Goal: Information Seeking & Learning: Check status

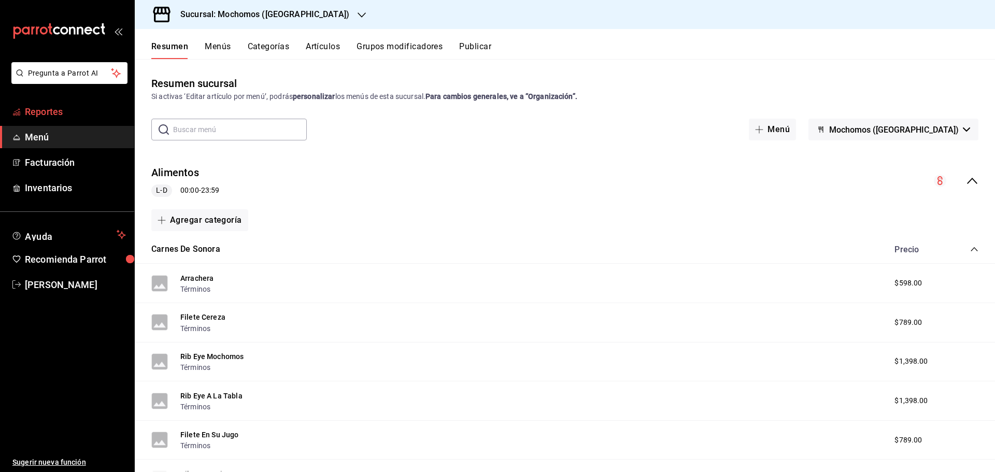
click at [50, 110] on span "Reportes" at bounding box center [75, 112] width 101 height 14
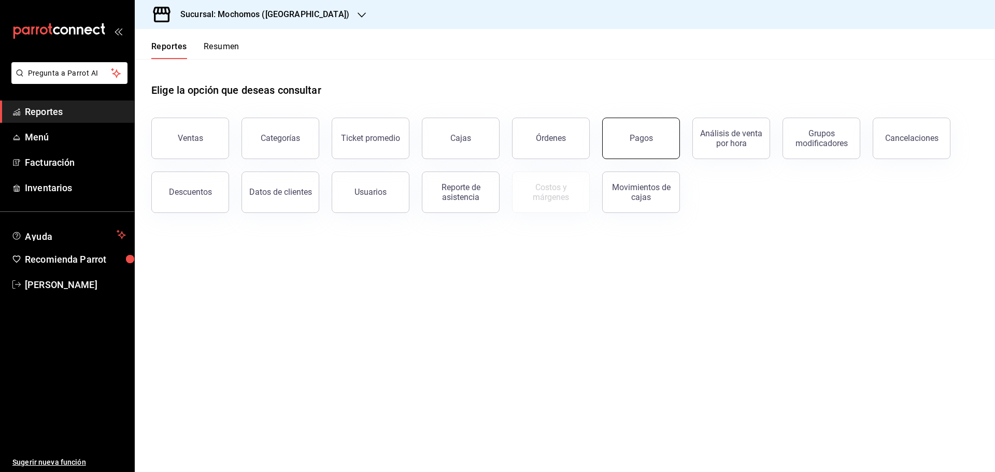
click at [632, 139] on div "Pagos" at bounding box center [640, 138] width 23 height 10
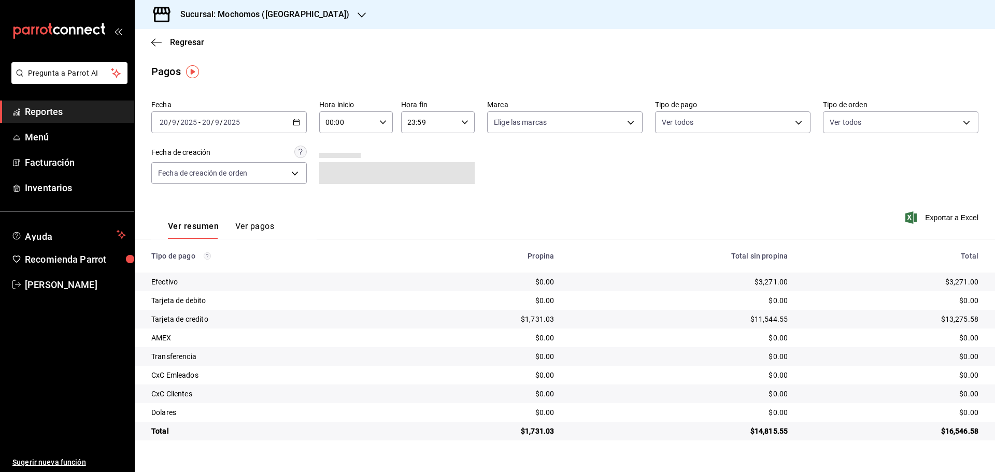
click at [291, 18] on h3 "Sucursal: Mochomos ([GEOGRAPHIC_DATA])" at bounding box center [260, 14] width 177 height 12
click at [209, 67] on span "Mochomos ([GEOGRAPHIC_DATA])" at bounding box center [200, 68] width 115 height 11
click at [357, 13] on icon "button" at bounding box center [361, 15] width 8 height 8
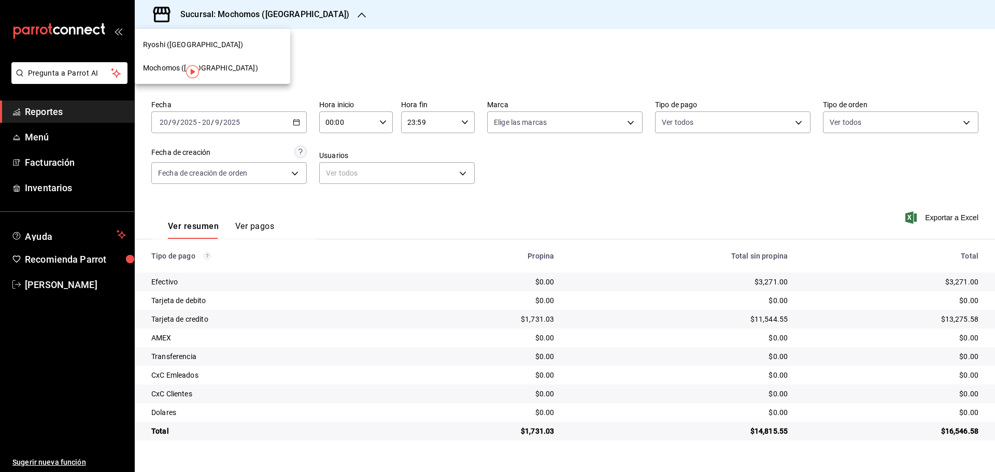
click at [235, 45] on div "Ryoshi ([GEOGRAPHIC_DATA])" at bounding box center [212, 44] width 139 height 11
click at [341, 11] on icon "button" at bounding box center [345, 15] width 8 height 8
click at [158, 64] on span "Mochomos ([GEOGRAPHIC_DATA])" at bounding box center [200, 68] width 115 height 11
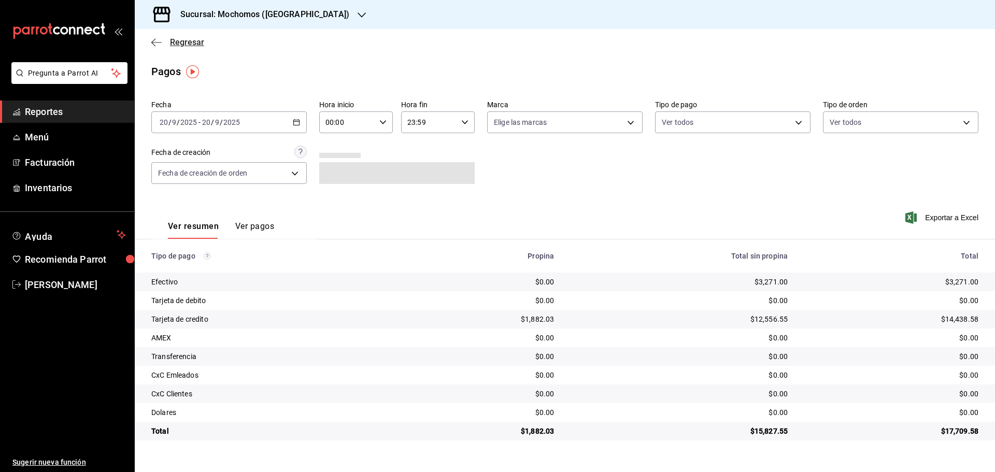
click at [157, 38] on icon "button" at bounding box center [156, 42] width 10 height 9
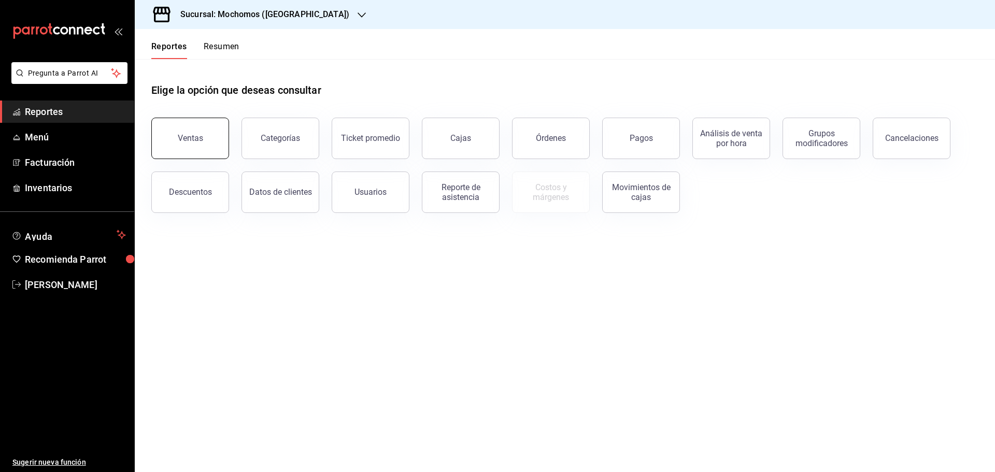
click at [189, 135] on div "Ventas" at bounding box center [190, 138] width 25 height 10
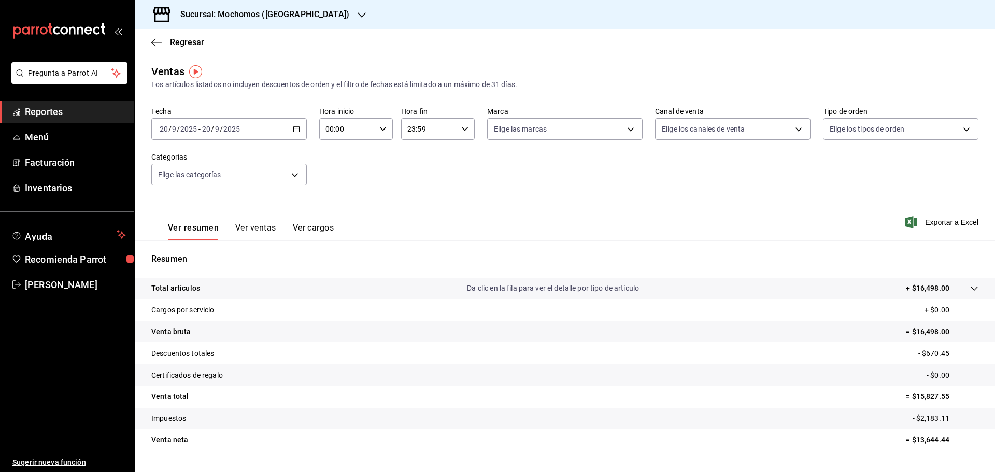
click at [297, 125] on div "[DATE] [DATE] - [DATE] [DATE]" at bounding box center [228, 129] width 155 height 22
click at [197, 249] on span "Rango de fechas" at bounding box center [200, 253] width 80 height 11
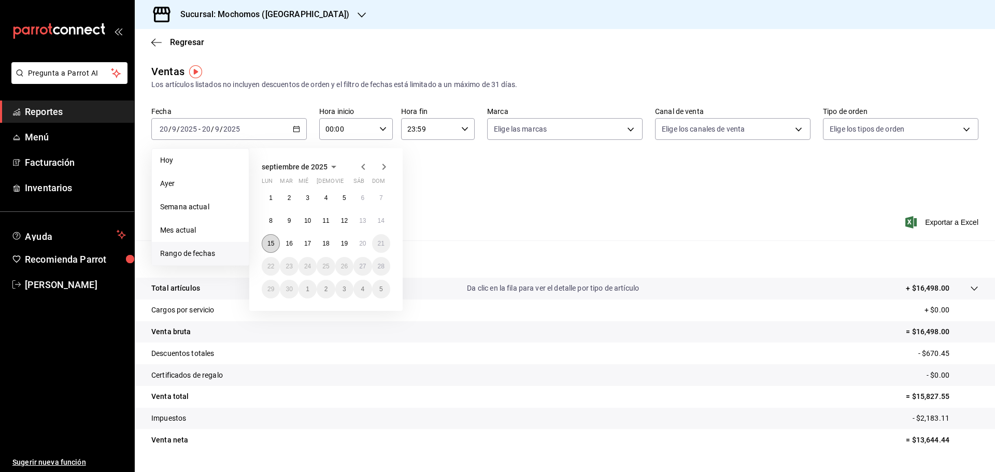
click at [267, 241] on abbr "15" at bounding box center [270, 243] width 7 height 7
click at [362, 239] on button "20" at bounding box center [362, 243] width 18 height 19
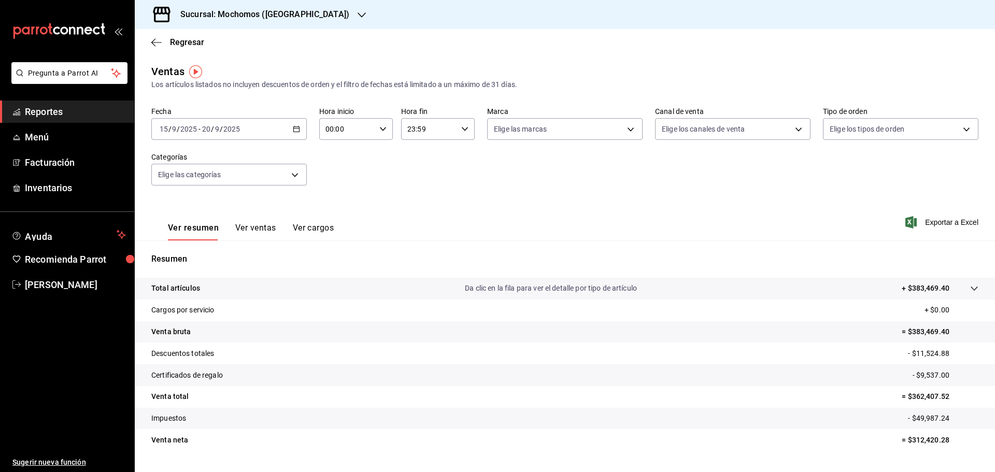
click at [381, 127] on icon "button" at bounding box center [382, 128] width 7 height 7
click at [335, 173] on span "05" at bounding box center [336, 176] width 20 height 8
type input "05:00"
click at [462, 127] on div at bounding box center [497, 236] width 995 height 472
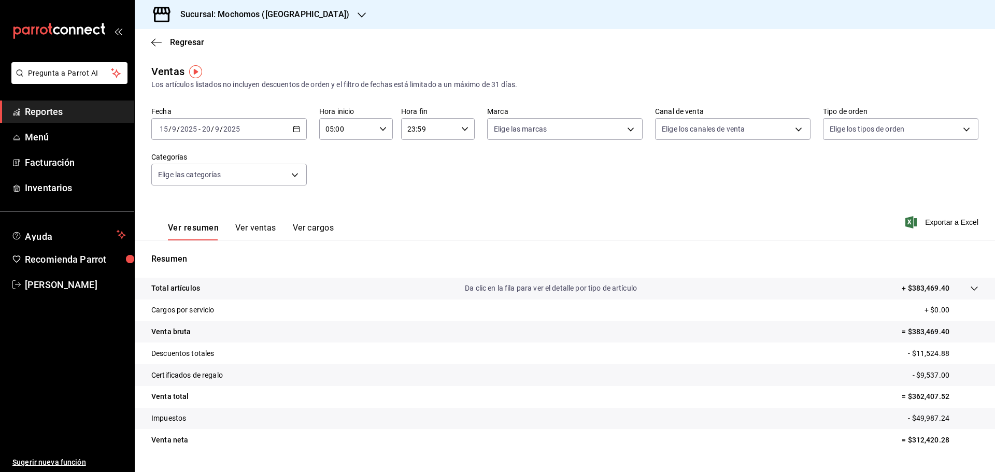
click at [462, 127] on icon "button" at bounding box center [464, 128] width 7 height 7
click at [418, 178] on span "05" at bounding box center [417, 180] width 20 height 8
type input "05:59"
click at [307, 12] on div at bounding box center [497, 236] width 995 height 472
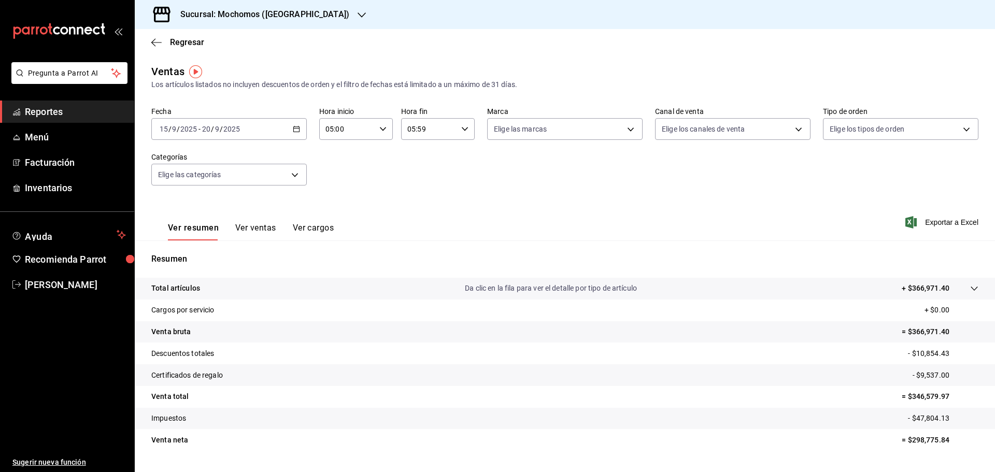
click at [357, 16] on icon "button" at bounding box center [361, 15] width 8 height 8
click at [166, 44] on span "Ryoshi ([GEOGRAPHIC_DATA])" at bounding box center [193, 44] width 100 height 11
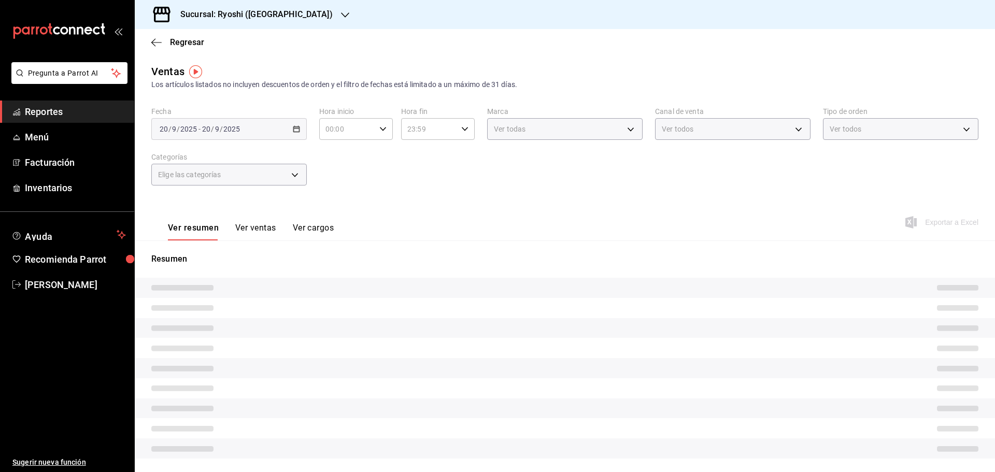
type input "05:00"
type input "05:59"
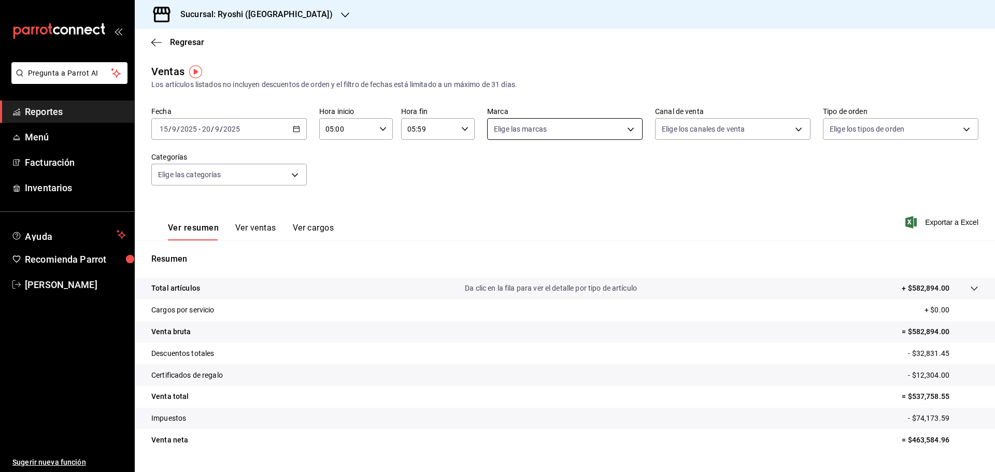
click at [624, 127] on body "Pregunta a Parrot AI Reportes Menú Facturación Inventarios Ayuda Recomienda Par…" at bounding box center [497, 236] width 995 height 472
click at [495, 203] on input "checkbox" at bounding box center [495, 203] width 9 height 9
checkbox input "true"
type input "26ca50e5-a845-484f-a54e-8a4432b79f59"
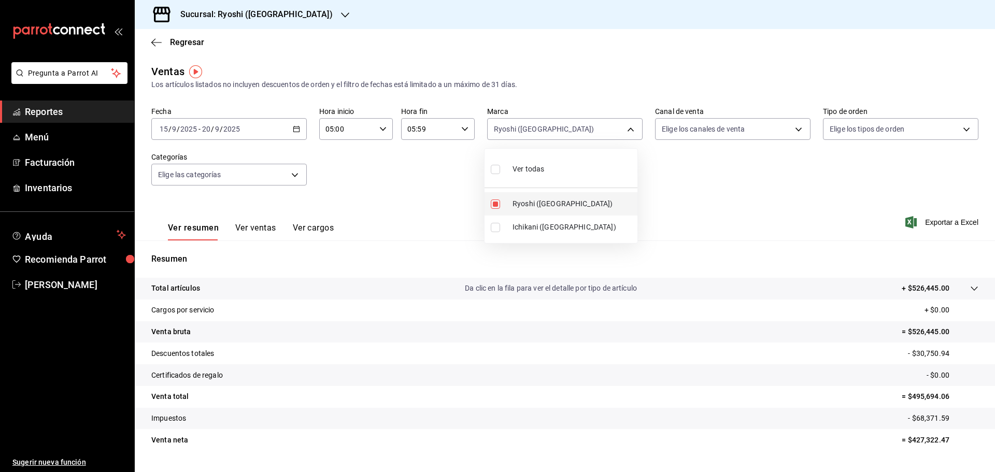
click at [494, 202] on input "checkbox" at bounding box center [495, 203] width 9 height 9
checkbox input "false"
click at [495, 225] on input "checkbox" at bounding box center [495, 227] width 9 height 9
checkbox input "true"
type input "e80bf875-3c9c-4ad9-8c6a-14c8262011fc"
